Goal: Task Accomplishment & Management: Manage account settings

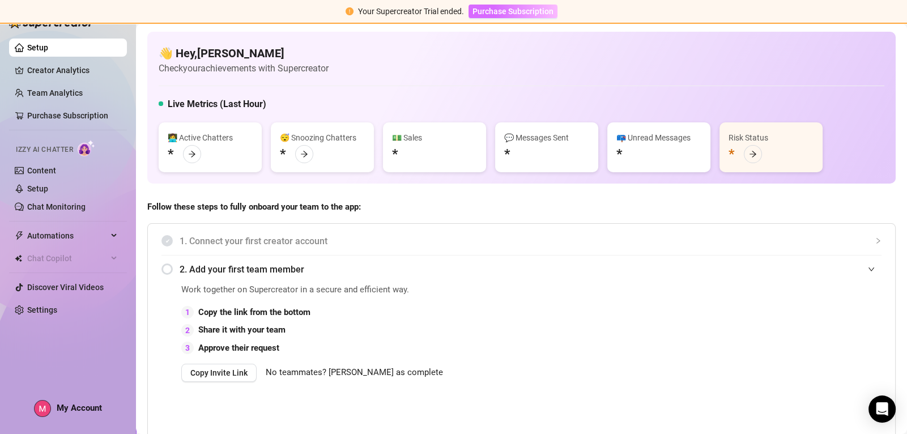
click at [487, 15] on span "Purchase Subscription" at bounding box center [513, 11] width 81 height 9
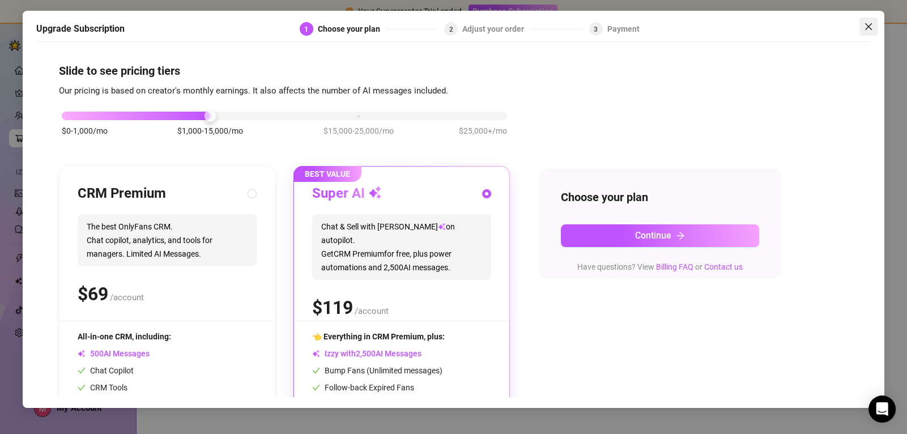
click at [867, 27] on icon "close" at bounding box center [868, 26] width 7 height 7
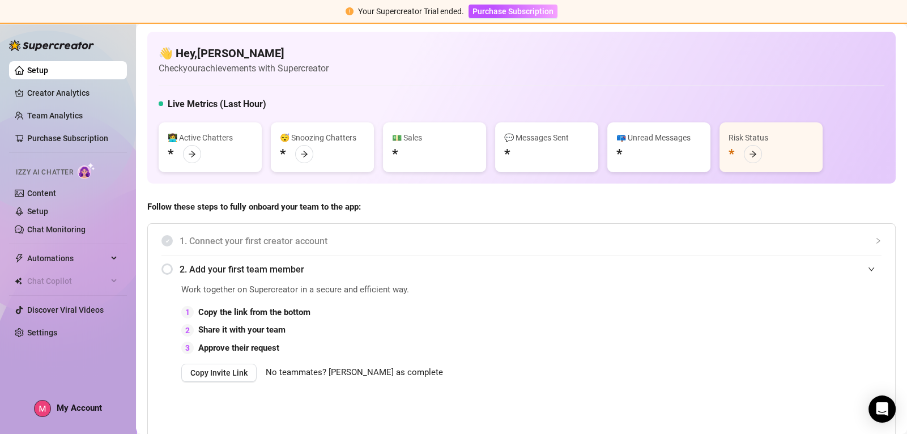
scroll to position [8, 0]
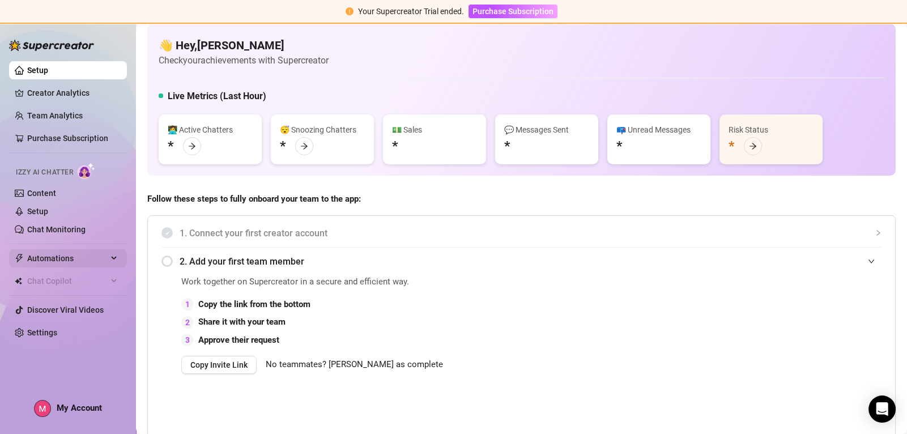
click at [45, 259] on span "Automations" at bounding box center [67, 258] width 80 height 18
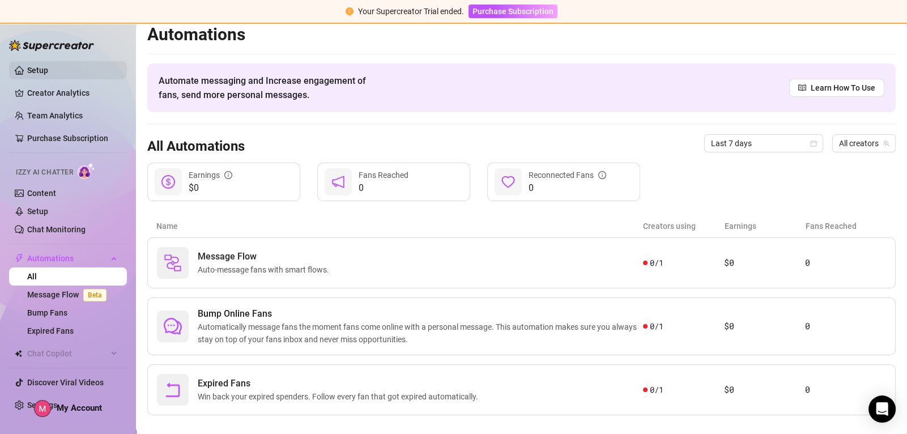
click at [35, 66] on link "Setup" at bounding box center [37, 70] width 21 height 9
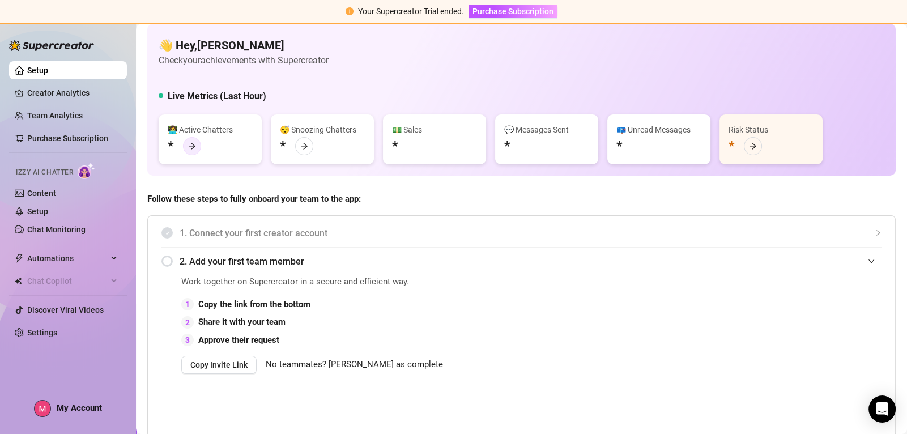
click at [194, 147] on icon "arrow-right" at bounding box center [192, 146] width 8 height 8
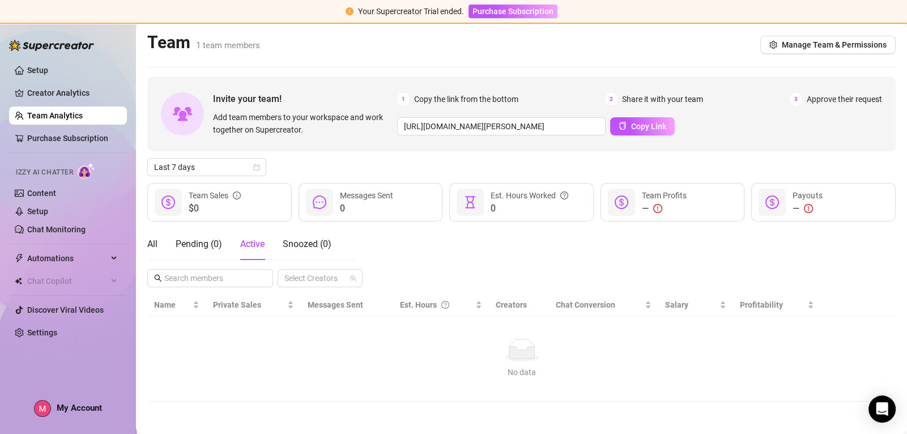
click at [796, 99] on span "3" at bounding box center [796, 99] width 12 height 12
click at [820, 100] on span "Approve their request" at bounding box center [844, 99] width 75 height 12
